Goal: Information Seeking & Learning: Learn about a topic

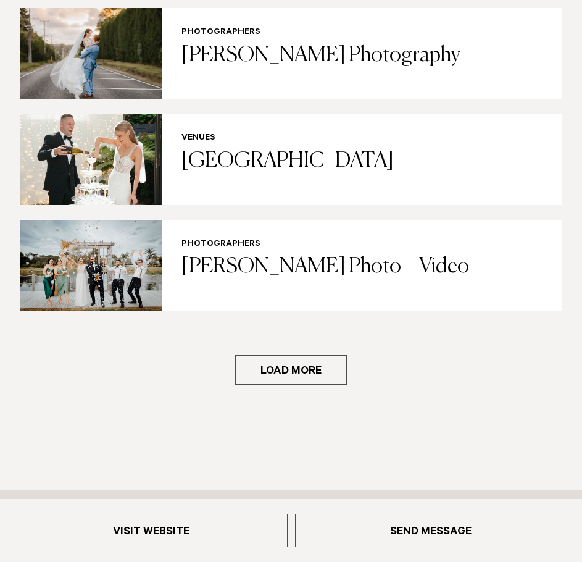
scroll to position [2100, 0]
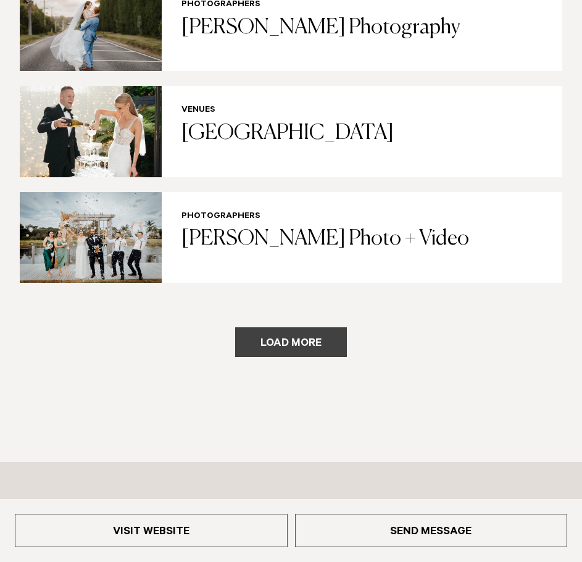
click at [284, 345] on button "Load more" at bounding box center [291, 342] width 112 height 30
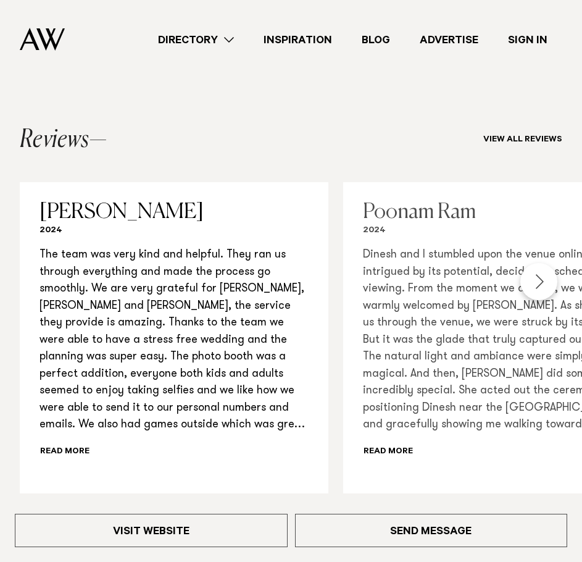
scroll to position [988, 0]
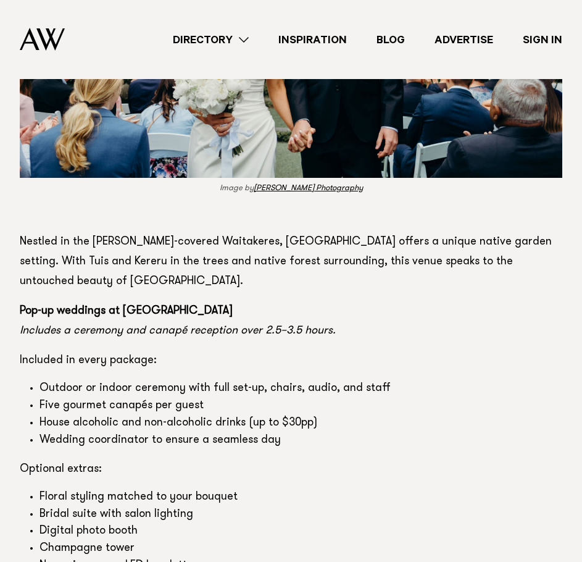
scroll to position [9633, 0]
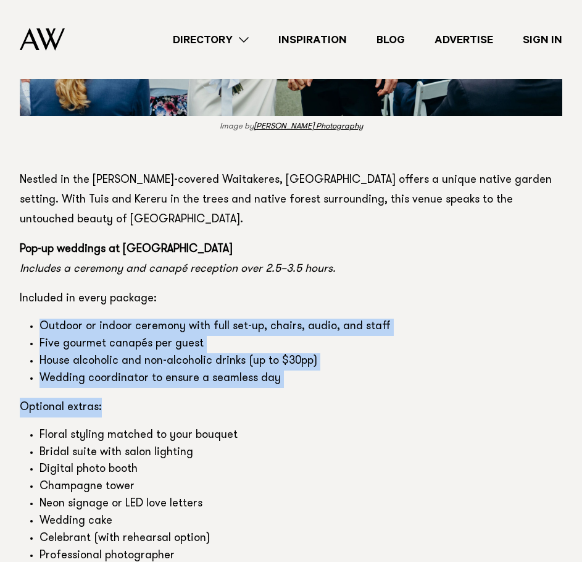
drag, startPoint x: 308, startPoint y: 275, endPoint x: 40, endPoint y: 207, distance: 276.5
click at [54, 319] on li "Outdoor or indoor ceremony with full set-up, chairs, audio, and staff" at bounding box center [301, 327] width 523 height 17
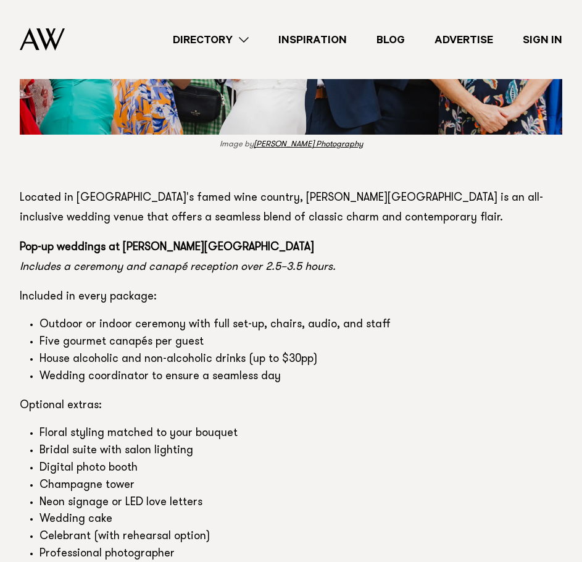
scroll to position [10621, 0]
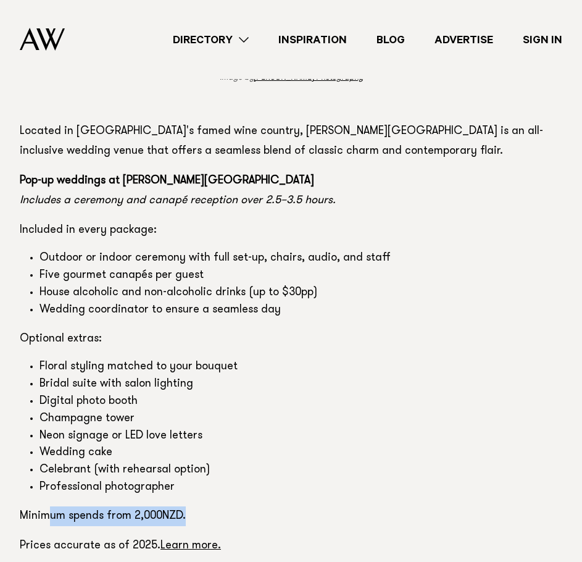
drag, startPoint x: 187, startPoint y: 396, endPoint x: 51, endPoint y: 383, distance: 136.5
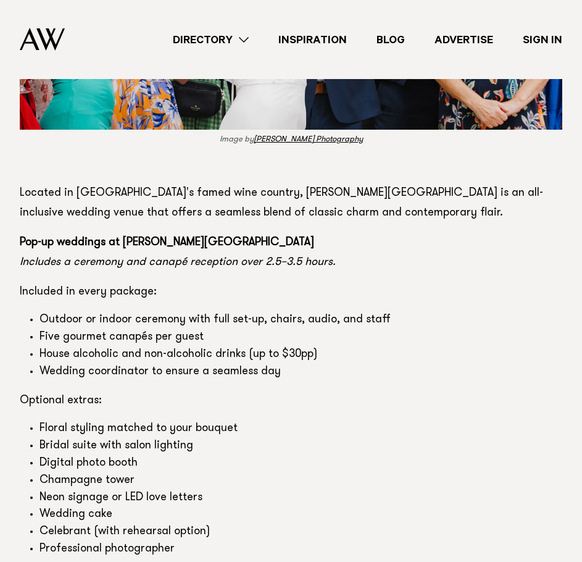
click at [293, 391] on p "Optional extras:" at bounding box center [291, 401] width 543 height 20
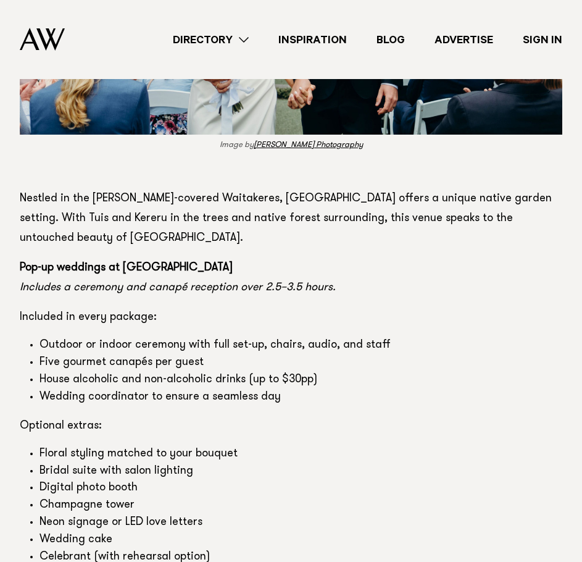
scroll to position [9448, 0]
